Goal: Task Accomplishment & Management: Complete application form

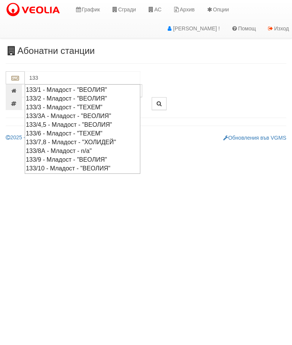
click at [96, 95] on div "133/2 - Младост - "ВЕОЛИЯ"" at bounding box center [82, 98] width 113 height 9
type input "133/2 - Младост - "ВЕОЛИЯ""
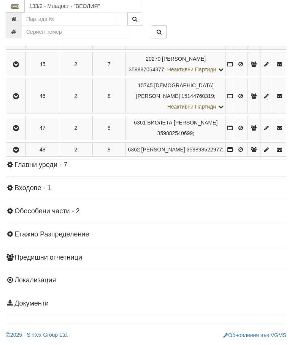
scroll to position [798, 0]
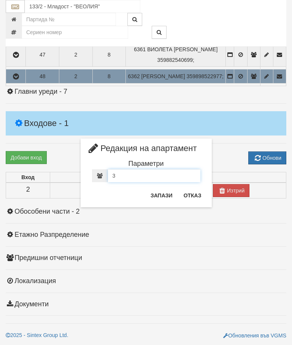
click at [128, 180] on input "3" at bounding box center [154, 175] width 92 height 13
type input "2"
click at [164, 196] on button "Запази" at bounding box center [161, 196] width 31 height 12
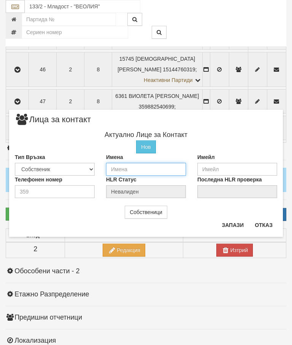
click at [125, 169] on input "text" at bounding box center [146, 169] width 80 height 13
type input "Станчева"
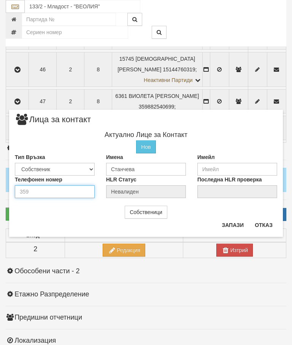
click at [40, 189] on input "number" at bounding box center [55, 191] width 80 height 13
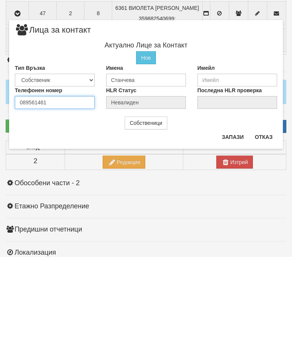
type input "0895614616"
click at [231, 219] on button "Запази" at bounding box center [232, 225] width 31 height 12
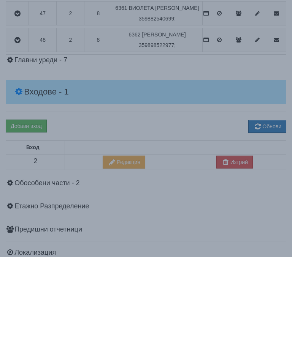
scroll to position [854, 0]
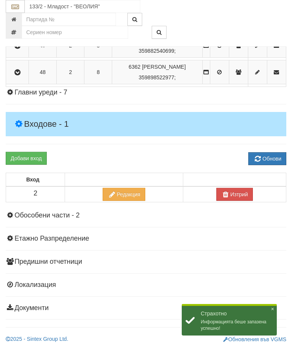
click at [16, 70] on icon "button" at bounding box center [17, 72] width 9 height 5
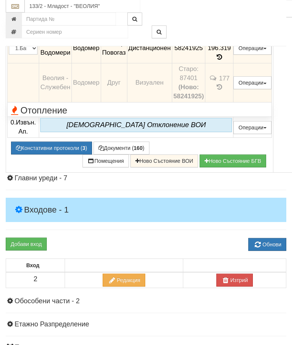
scroll to position [787, 0]
click at [0, 0] on button "Дистанционен модул" at bounding box center [0, 0] width 0 height 0
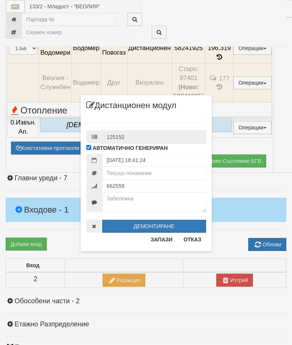
click at [193, 237] on button "Отказ" at bounding box center [192, 240] width 27 height 12
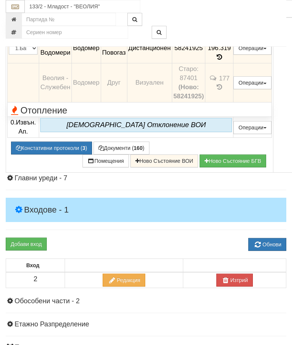
click at [0, 0] on button "Редакция / Протокол" at bounding box center [0, 0] width 0 height 0
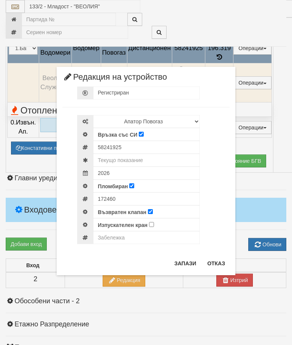
click at [214, 264] on button "Отказ" at bounding box center [216, 264] width 27 height 12
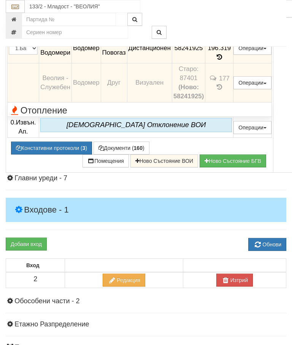
click at [121, 155] on button "Документи ( 160 )" at bounding box center [121, 148] width 56 height 13
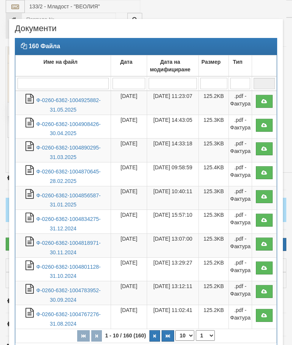
select select "10"
select select "1"
click at [73, 101] on link "Ф-0260-6362-1004925882-31.05.2025" at bounding box center [68, 105] width 64 height 16
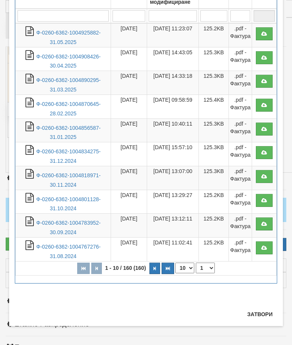
scroll to position [68, 0]
click at [256, 314] on button "Затвори" at bounding box center [259, 315] width 35 height 12
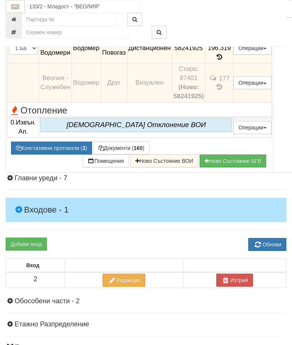
click at [0, 0] on button "Редакция / Протокол" at bounding box center [0, 0] width 0 height 0
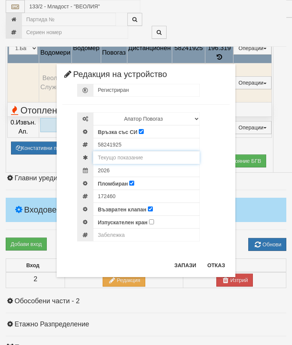
click at [139, 159] on input "text" at bounding box center [146, 157] width 106 height 13
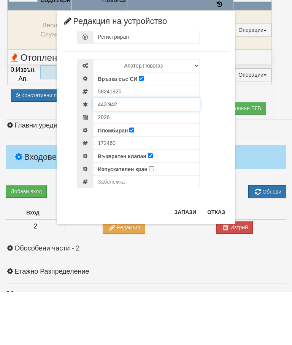
type input "443.942"
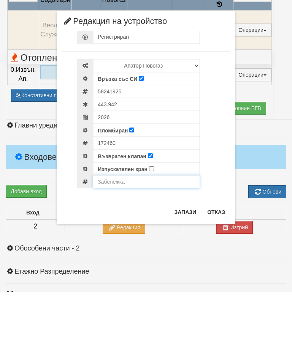
click at [110, 229] on input "text" at bounding box center [146, 235] width 106 height 13
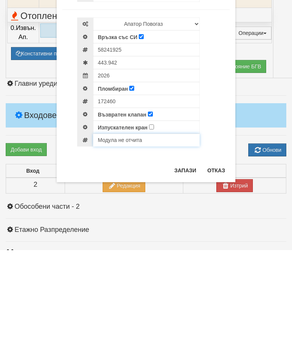
type input "Модула не отчита"
click at [183, 260] on button "Запази" at bounding box center [184, 266] width 31 height 12
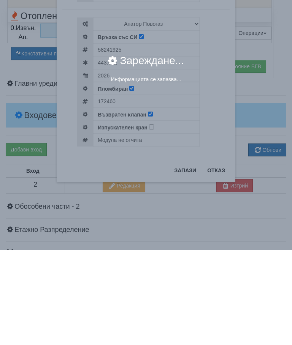
scroll to position [882, 0]
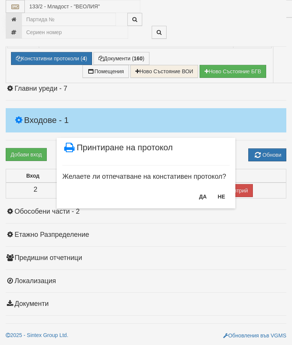
click at [220, 199] on button "НЕ" at bounding box center [221, 197] width 16 height 12
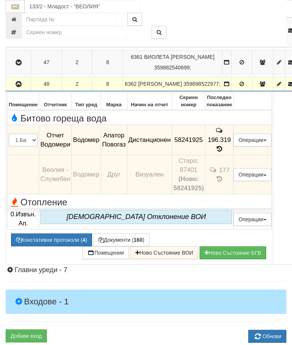
scroll to position [694, 0]
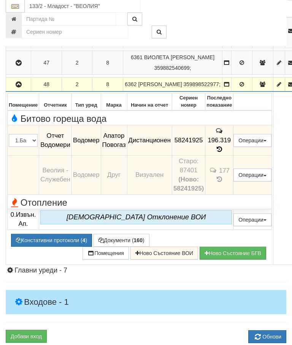
click at [19, 88] on icon "button" at bounding box center [18, 84] width 9 height 5
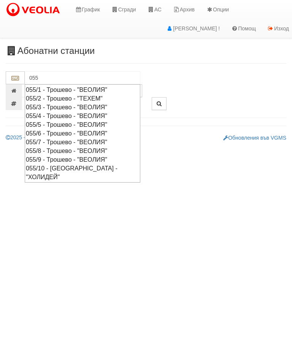
click at [73, 140] on div "055/7 - Трошево - "ВЕОЛИЯ"" at bounding box center [82, 142] width 113 height 9
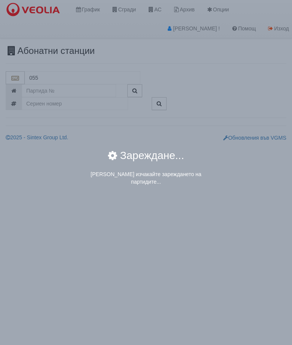
type input "055/7 - Трошево - "ВЕОЛИЯ""
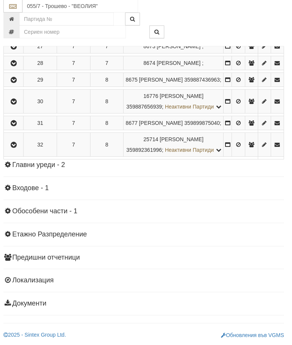
scroll to position [817, 2]
click at [12, 148] on icon "button" at bounding box center [13, 145] width 9 height 5
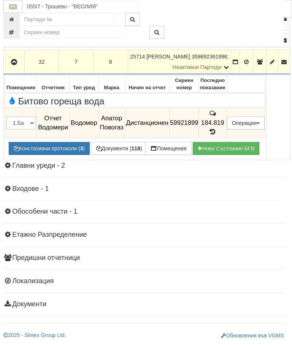
scroll to position [748, 2]
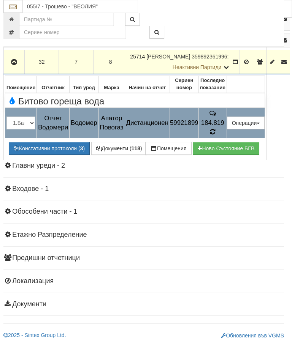
click at [215, 135] on icon at bounding box center [212, 132] width 5 height 6
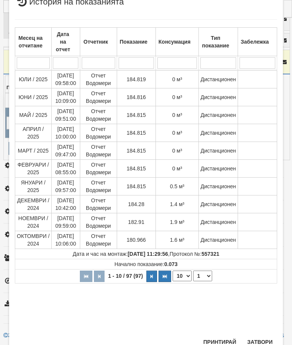
scroll to position [244, 0]
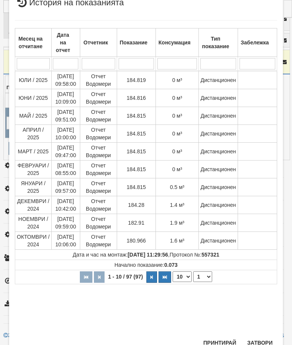
click at [256, 340] on button "Затвори" at bounding box center [259, 343] width 35 height 12
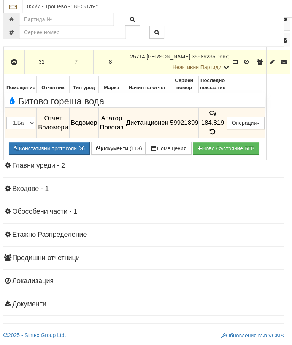
click at [11, 65] on icon "button" at bounding box center [14, 62] width 9 height 5
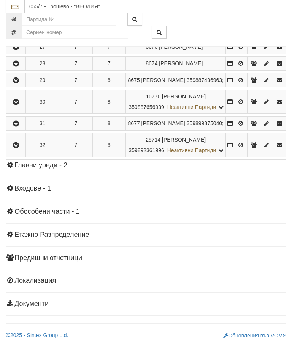
scroll to position [905, 0]
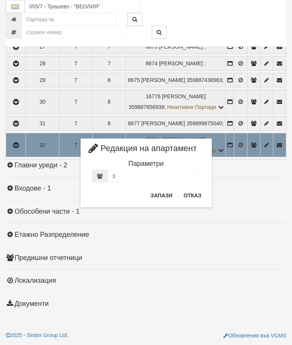
click at [195, 192] on button "Отказ" at bounding box center [192, 196] width 27 height 12
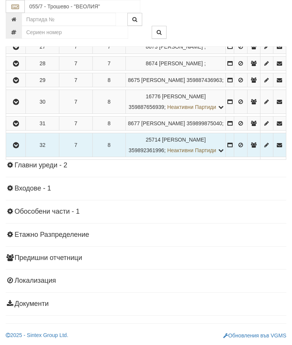
click at [14, 143] on icon "button" at bounding box center [15, 145] width 9 height 5
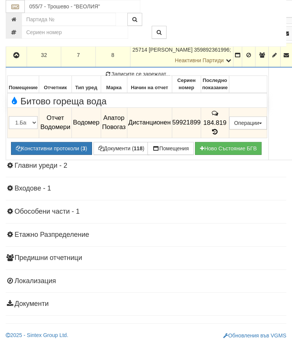
scroll to position [777, 0]
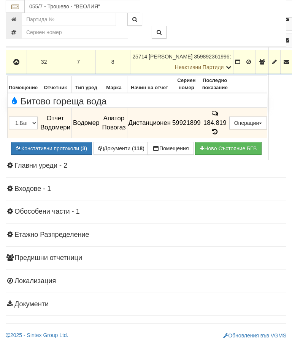
click at [16, 65] on icon "button" at bounding box center [16, 62] width 9 height 5
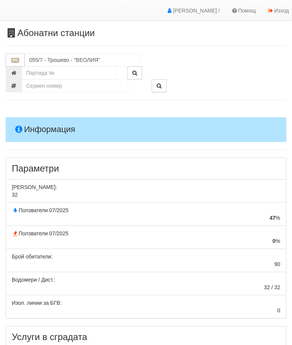
scroll to position [0, 0]
